Goal: Task Accomplishment & Management: Manage account settings

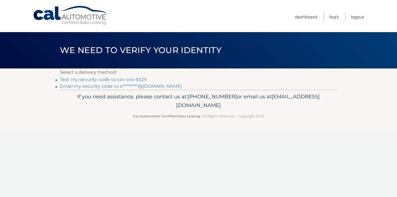
click at [108, 81] on link "Text my security code to xxx-xxx-9329" at bounding box center [103, 79] width 87 height 5
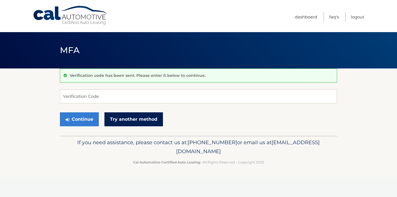
click at [114, 123] on link "Try another method" at bounding box center [133, 119] width 58 height 14
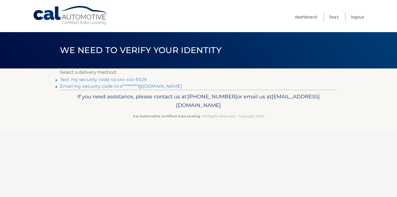
click at [141, 86] on link "Email my security code to s*********@[DOMAIN_NAME]" at bounding box center [121, 86] width 122 height 5
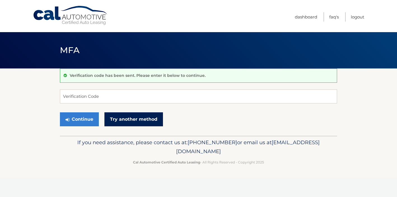
click at [126, 121] on link "Try another method" at bounding box center [133, 119] width 58 height 14
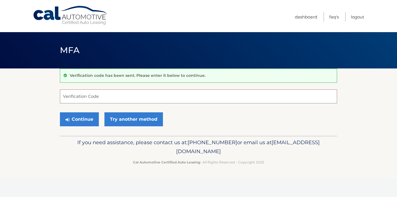
click at [70, 95] on input "Verification Code" at bounding box center [198, 97] width 277 height 14
paste input "832831"
drag, startPoint x: 89, startPoint y: 100, endPoint x: 32, endPoint y: 100, distance: 57.1
click at [32, 100] on section "Verification code has been sent. Please enter it below to continue. 832831 Veri…" at bounding box center [198, 102] width 397 height 67
paste input "758172"
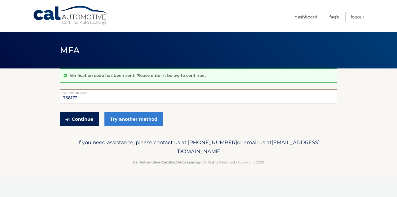
type input "758172"
click at [82, 123] on button "Continue" at bounding box center [79, 119] width 39 height 14
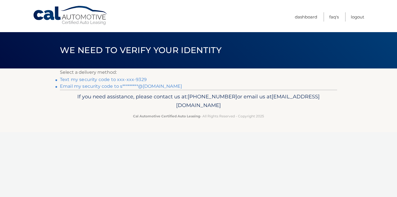
click at [160, 86] on link "Email my security code to s*********@[DOMAIN_NAME]" at bounding box center [121, 86] width 122 height 5
click at [147, 88] on link "Email my security code to s*********@[DOMAIN_NAME]" at bounding box center [121, 86] width 122 height 5
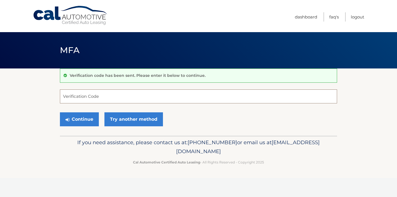
click at [126, 101] on input "Verification Code" at bounding box center [198, 97] width 277 height 14
paste input "832831"
click at [85, 121] on button "Continue" at bounding box center [79, 119] width 39 height 14
type input "832831"
click at [80, 118] on button "Continue" at bounding box center [79, 119] width 39 height 14
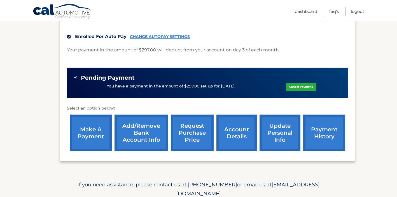
scroll to position [135, 0]
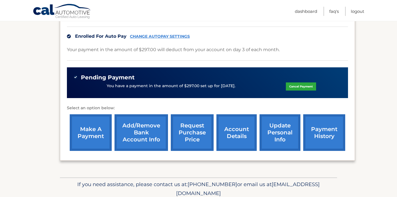
click at [277, 130] on link "update personal info" at bounding box center [279, 132] width 41 height 37
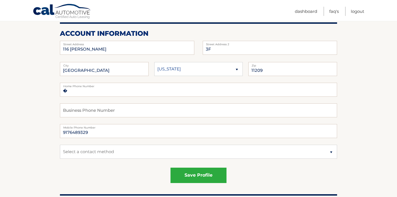
scroll to position [67, 0]
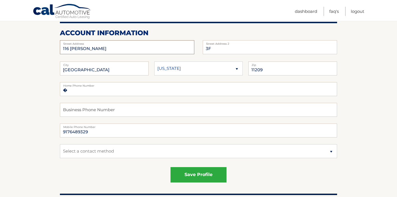
drag, startPoint x: 100, startPoint y: 50, endPoint x: 38, endPoint y: 46, distance: 62.5
type input "&"
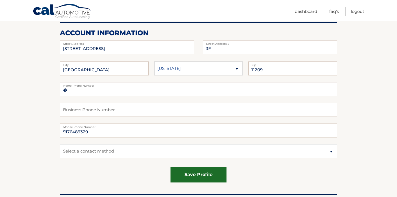
click at [190, 172] on button "save profile" at bounding box center [198, 174] width 56 height 15
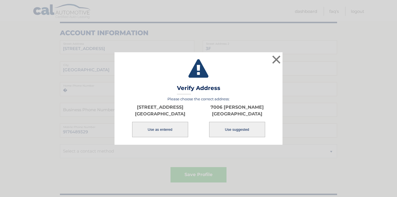
click at [232, 130] on button "Use suggested" at bounding box center [237, 129] width 56 height 15
type input "7006 PERRY TER"
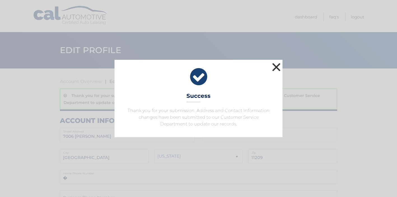
click at [274, 64] on button "×" at bounding box center [276, 67] width 11 height 11
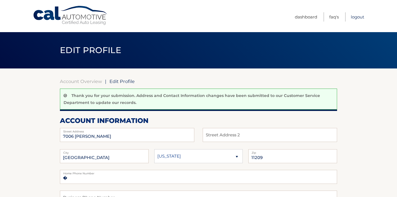
click at [360, 18] on link "Logout" at bounding box center [357, 16] width 13 height 9
